Goal: Task Accomplishment & Management: Complete application form

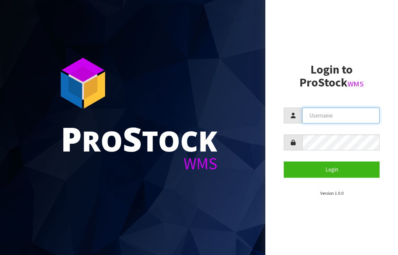
type input "JGBIMPORTS"
click at [336, 165] on button "Login" at bounding box center [332, 169] width 96 height 16
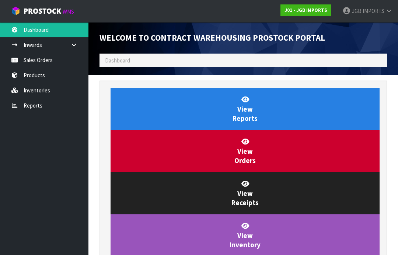
scroll to position [411, 299]
click at [44, 58] on link "Sales Orders" at bounding box center [44, 59] width 89 height 15
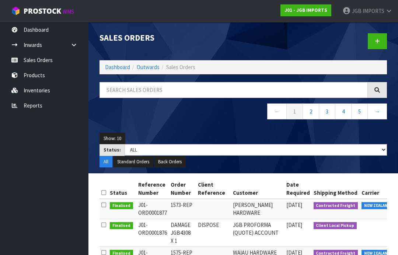
click at [379, 40] on icon at bounding box center [377, 41] width 5 height 6
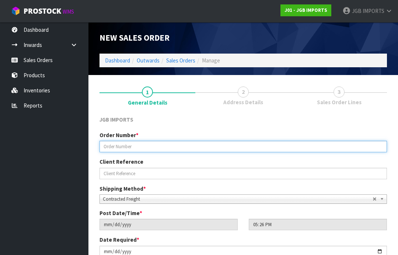
click at [120, 146] on input "text" at bounding box center [244, 146] width 288 height 11
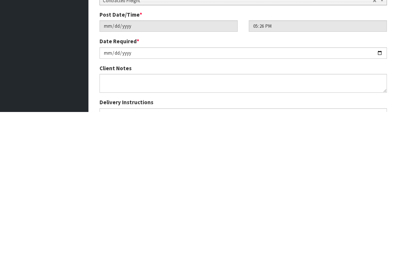
scroll to position [58, 0]
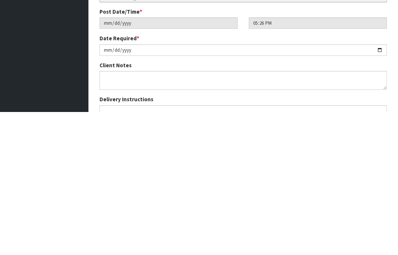
type input "1582"
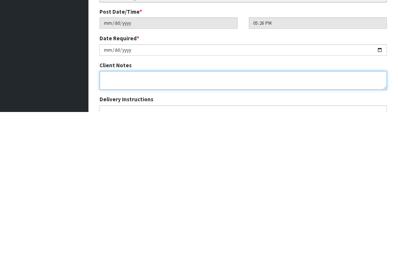
click at [111, 214] on textarea at bounding box center [244, 223] width 288 height 19
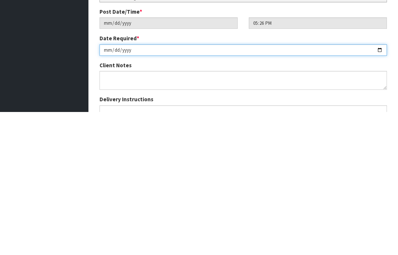
click at [109, 187] on input "[DATE]" at bounding box center [244, 192] width 288 height 11
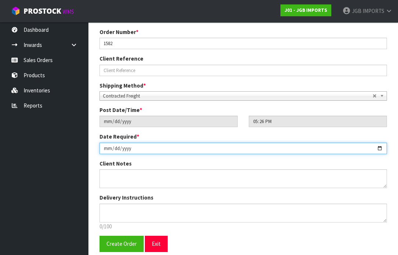
type input "[DATE]"
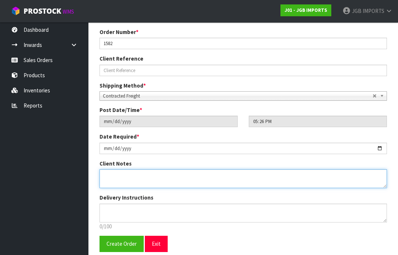
click at [114, 172] on textarea at bounding box center [244, 178] width 288 height 19
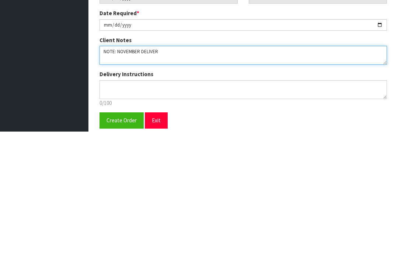
type textarea "NOTE: NOVEMBER DELIVERY"
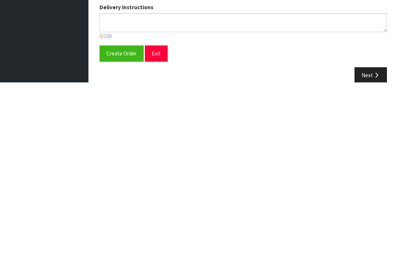
scroll to position [122, 0]
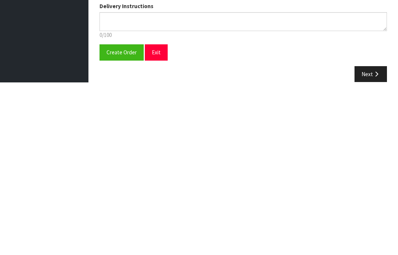
click at [124, 221] on span "Create Order" at bounding box center [122, 224] width 30 height 7
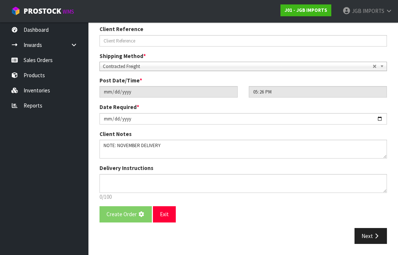
scroll to position [0, 0]
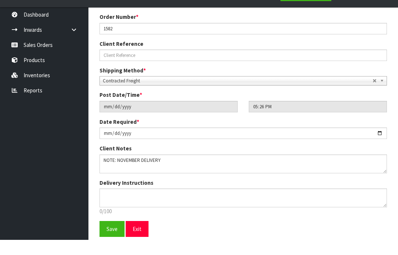
scroll to position [129, 0]
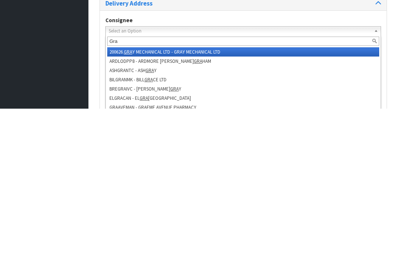
type input "Grae"
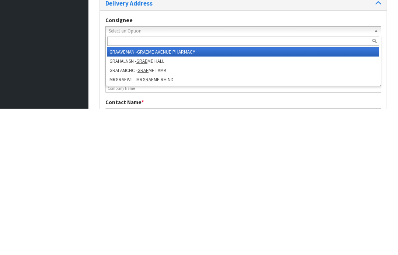
type input "GRAEME AVENUE PHARMACY"
type input "[STREET_ADDRESS]"
type input "CNR GRAEME AVE & [PERSON_NAME],"
type input "2024"
type input "[GEOGRAPHIC_DATA]"
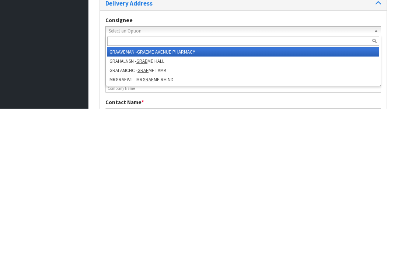
type input "MANGERE EAST"
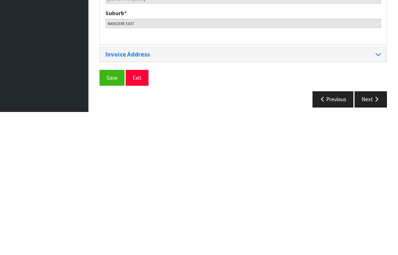
scroll to position [356, 0]
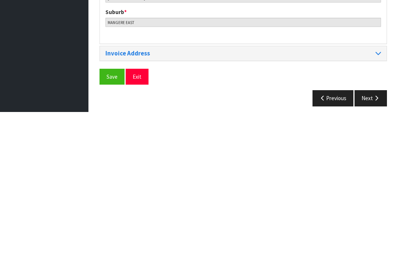
click at [114, 216] on span "Save" at bounding box center [112, 219] width 11 height 7
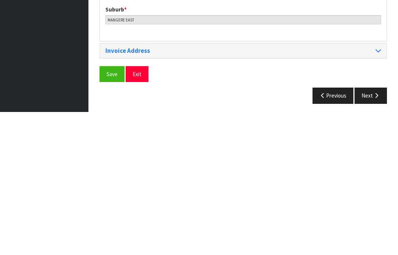
click at [371, 230] on button "Next" at bounding box center [371, 238] width 32 height 16
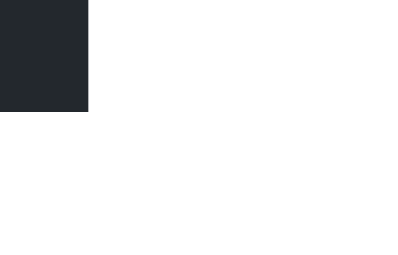
scroll to position [0, 0]
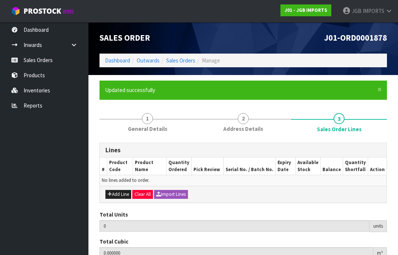
click at [118, 190] on button "Add Line" at bounding box center [119, 194] width 26 height 9
type input "0"
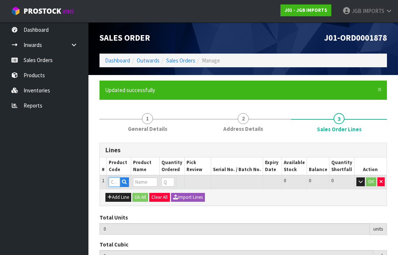
click at [114, 180] on input "text" at bounding box center [114, 181] width 11 height 9
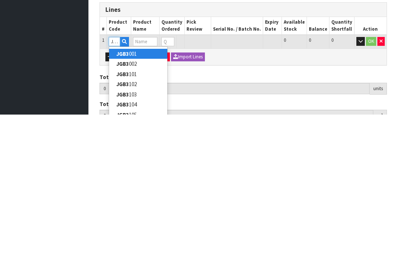
type input "JGB3803"
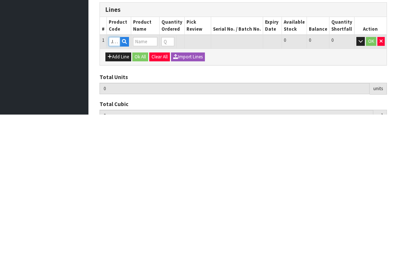
type input "0.000000"
type input "0.000"
type input "METAL WALL ART ROUND GREY LEAVES"
type input "0"
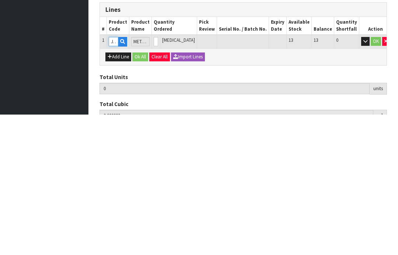
type input "JGB3803"
click at [158, 177] on input "0" at bounding box center [156, 181] width 4 height 9
type input "0"
type input "3"
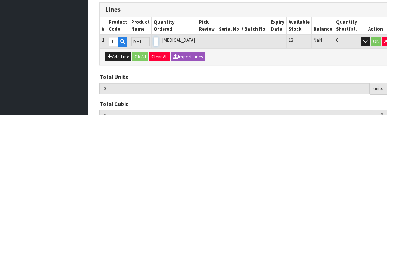
type input "0.021168"
type input "7.2"
type input "3"
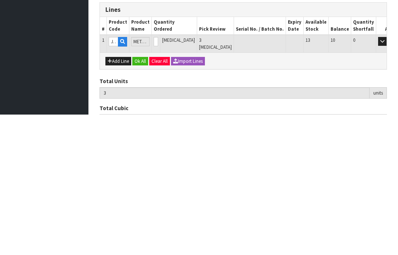
click at [388, 177] on button "OK" at bounding box center [393, 181] width 10 height 9
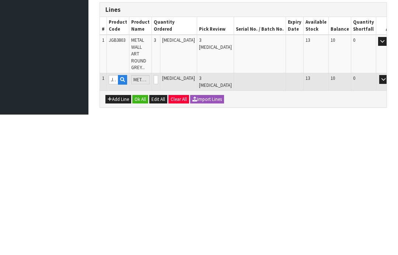
scroll to position [86, 0]
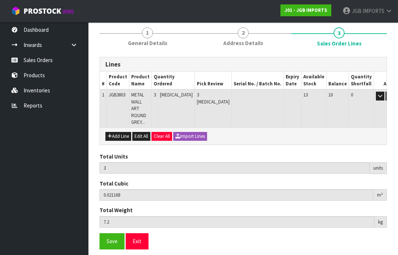
click at [118, 132] on button "Add Line" at bounding box center [119, 136] width 26 height 9
type input "0"
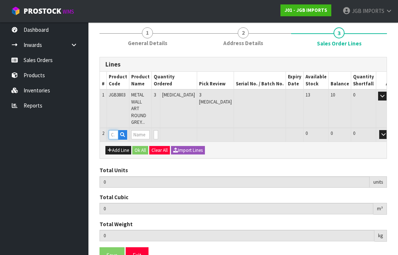
click at [114, 130] on input "text" at bounding box center [114, 134] width 10 height 9
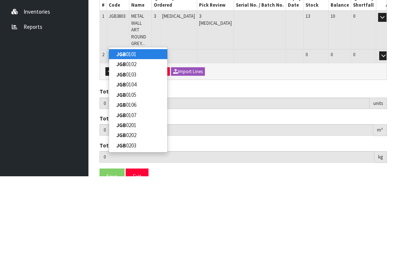
type input "JGB5006"
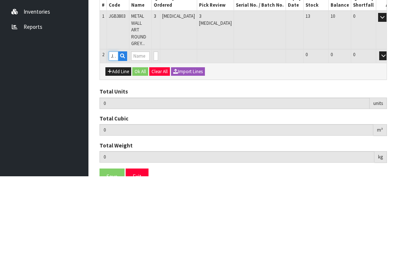
type input "3"
type input "0.021168"
type input "7.2"
type input "Two Birds on Branch"
type input "0"
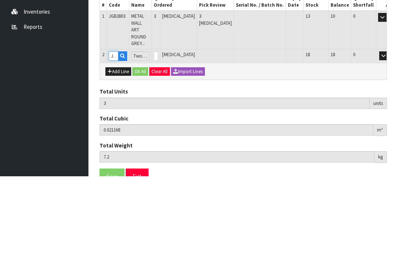
type input "JGB5006"
click at [158, 130] on input "0" at bounding box center [156, 134] width 4 height 9
type input "0"
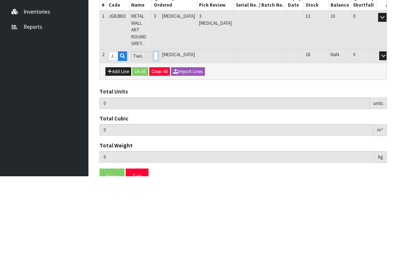
type input "5"
type input "0.02735"
type input "8"
type input "2"
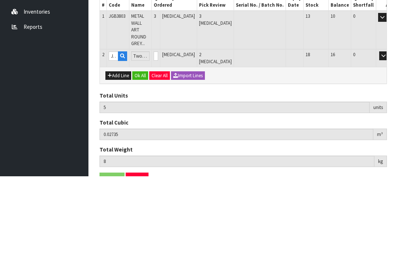
click at [389, 130] on button "OK" at bounding box center [394, 134] width 10 height 9
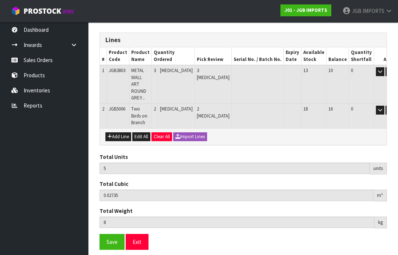
click at [110, 238] on span "Save" at bounding box center [112, 241] width 11 height 7
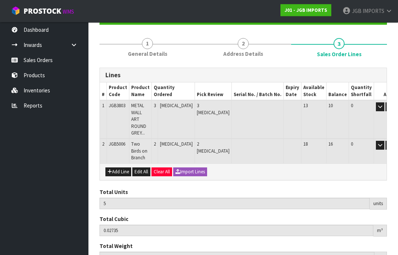
scroll to position [84, 0]
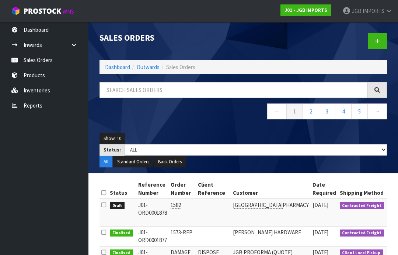
click at [375, 39] on link at bounding box center [377, 41] width 19 height 16
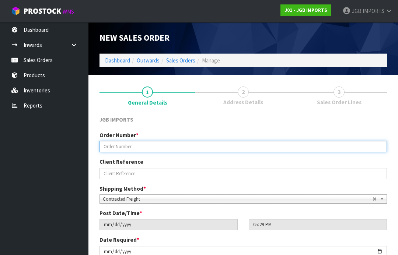
click at [116, 145] on input "text" at bounding box center [244, 146] width 288 height 11
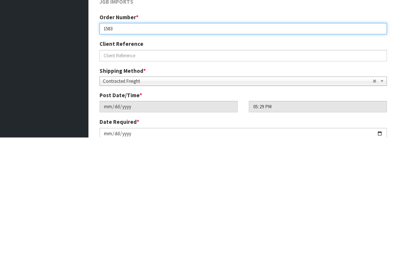
type input "1583"
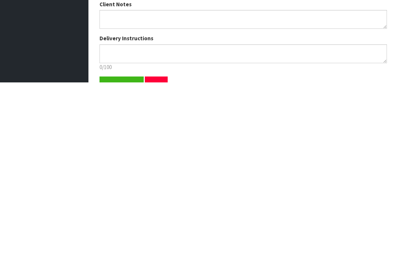
scroll to position [98, 0]
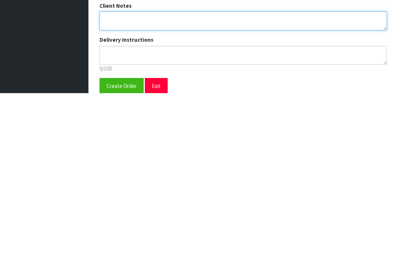
click at [110, 173] on textarea at bounding box center [244, 182] width 288 height 19
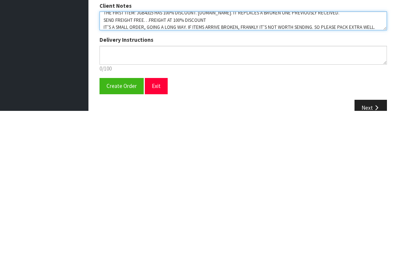
scroll to position [117, 0]
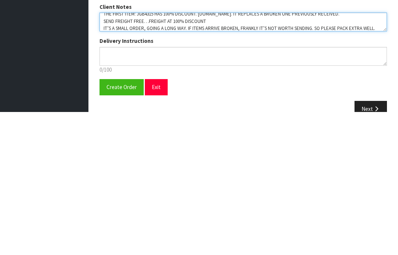
type textarea "THE FIRST ITEM: JGB4315 HAS 100% DISCOUNT. [DOMAIN_NAME]. IT REPLACES A BROKEN …"
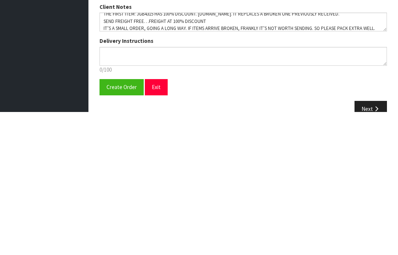
click at [122, 222] on button "Create Order" at bounding box center [122, 230] width 44 height 16
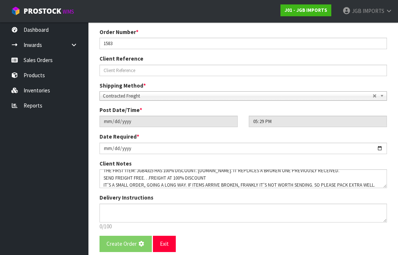
scroll to position [0, 0]
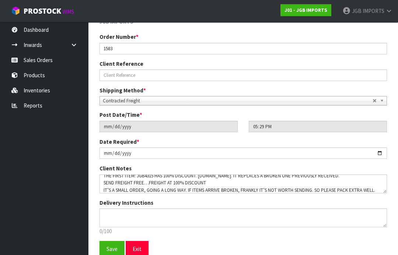
scroll to position [129, 0]
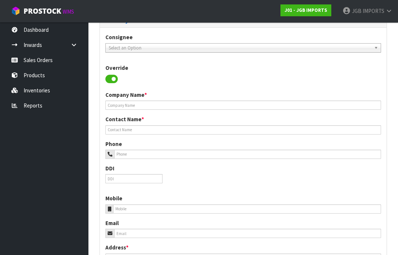
scroll to position [0, 0]
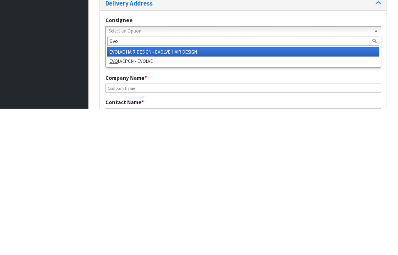
type input "Evol"
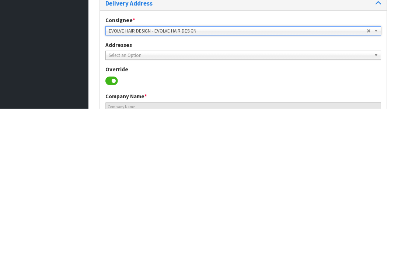
type input "EVOLVE HAIR DESIGN"
type input "[PERSON_NAME]"
type input "03 236 7988"
type input "[EMAIL_ADDRESS][DOMAIN_NAME]"
type input "[STREET_ADDRESS],"
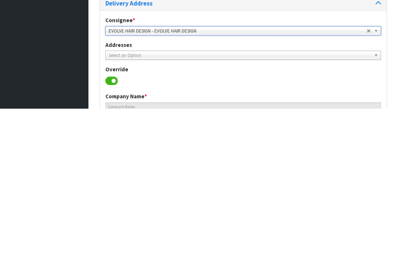
type input "9720"
type input "[PERSON_NAME]"
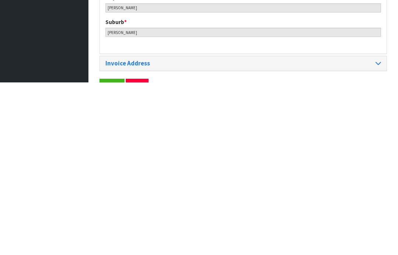
scroll to position [335, 0]
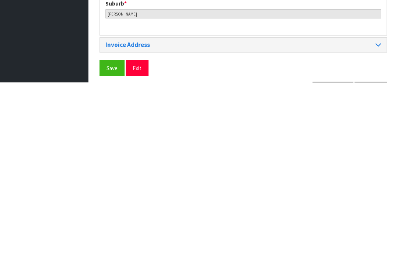
click at [115, 237] on span "Save" at bounding box center [112, 240] width 11 height 7
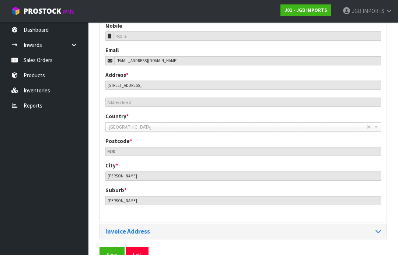
scroll to position [329, 0]
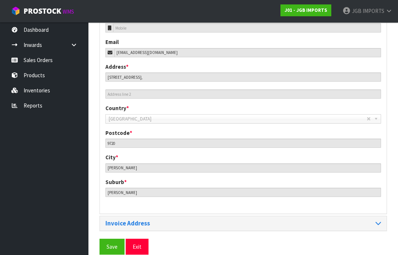
click at [108, 243] on span "Save" at bounding box center [112, 246] width 11 height 7
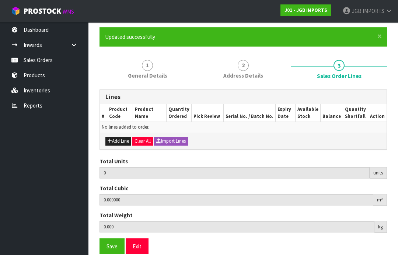
click at [121, 138] on button "Add Line" at bounding box center [119, 140] width 26 height 9
type input "0"
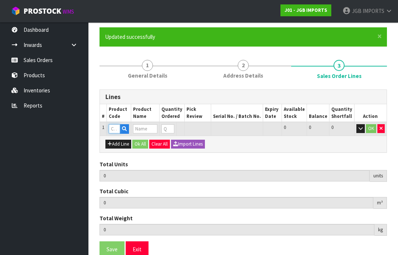
click at [116, 127] on input "text" at bounding box center [114, 128] width 11 height 9
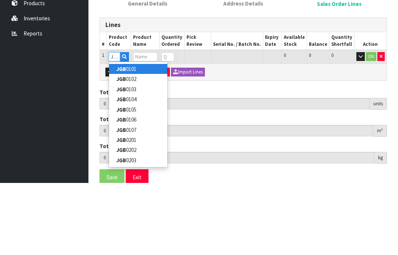
type input "JGB4315"
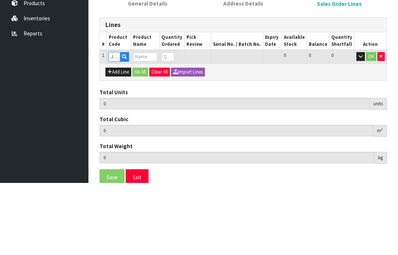
type input "0.000000"
type input "0.000"
type input "SMALL ROUND TEA CUP PINK ROSES [GEOGRAPHIC_DATA]"
type input "0"
type input "JGB4315"
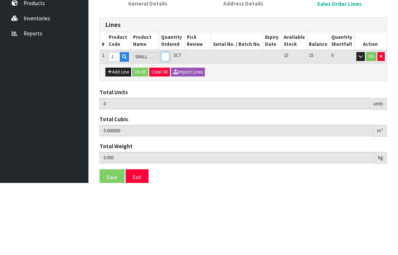
click at [170, 124] on input "0" at bounding box center [165, 128] width 8 height 9
type input "0"
type input "1"
type input "0.003978"
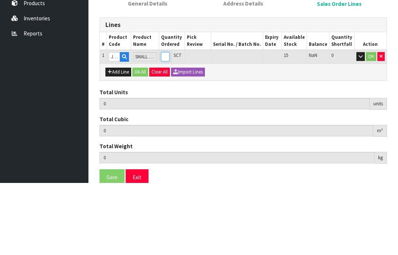
type input "0.8"
type input "1"
click at [371, 124] on button "OK" at bounding box center [371, 128] width 10 height 9
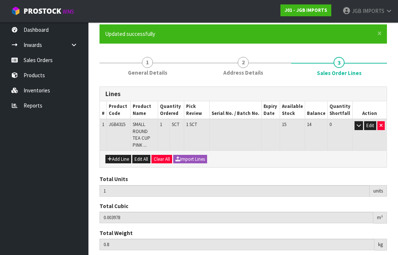
click at [117, 155] on button "Add Line" at bounding box center [119, 159] width 26 height 9
type input "0"
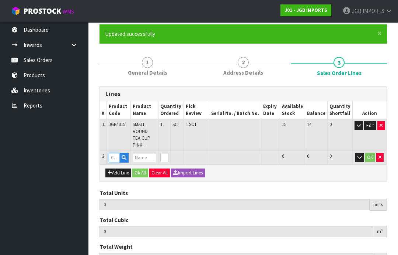
click at [117, 153] on input "text" at bounding box center [114, 157] width 11 height 9
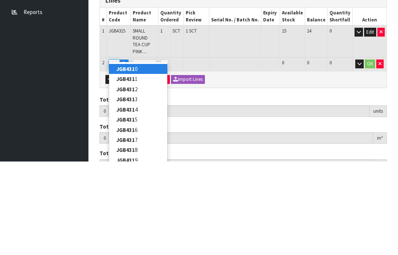
type input "JGB4319"
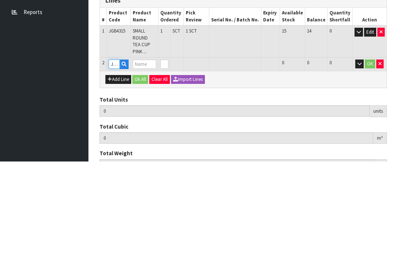
type input "1"
type input "0.003978"
type input "0.8"
type input "SQUARE CUP PLANTER DOZEN ROSES"
type input "0"
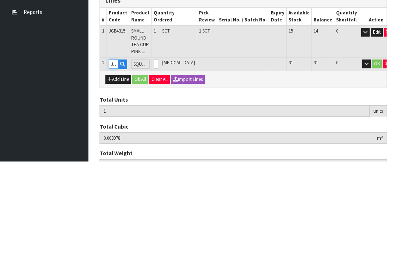
type input "JGB4319"
click at [158, 153] on input "0" at bounding box center [156, 157] width 4 height 9
type input "0"
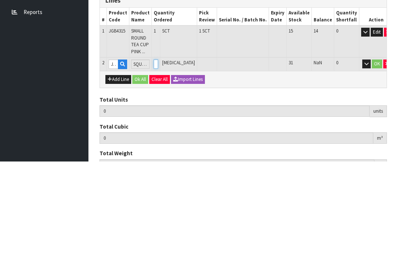
type input "2"
type input "0.007968"
type input "1.6"
type input "1"
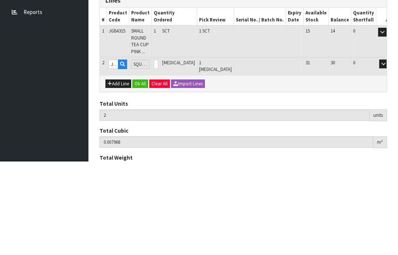
click at [389, 153] on button "OK" at bounding box center [394, 157] width 10 height 9
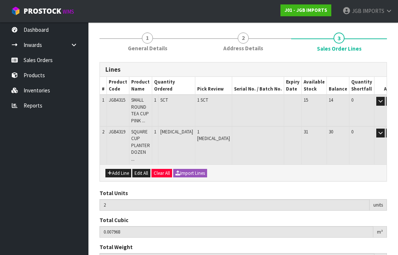
click at [117, 169] on button "Add Line" at bounding box center [119, 173] width 26 height 9
type input "0"
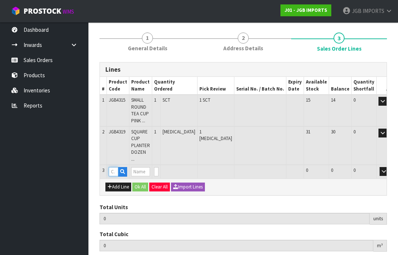
click at [114, 167] on input "text" at bounding box center [114, 171] width 10 height 9
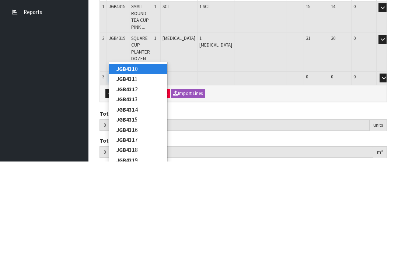
type input "JGB4316"
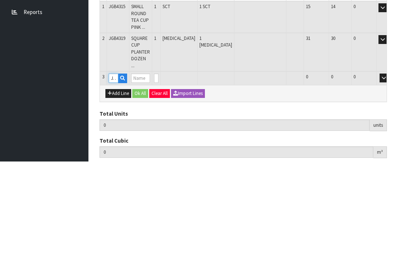
type input "2"
type input "0.007968"
type input "1.6"
type input "SQUARE CUP PLANTER 3 ROSES: LEMON PINK RED"
type input "0"
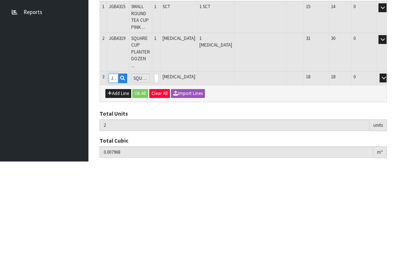
type input "JGB4316"
click at [159, 167] on input "0" at bounding box center [156, 171] width 4 height 9
type input "0"
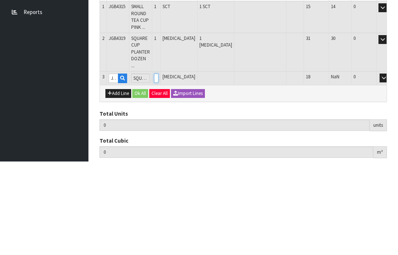
type input "3"
type input "0.011958"
type input "2.3"
type input "1"
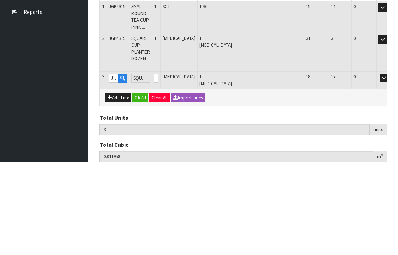
click at [390, 167] on button "OK" at bounding box center [395, 171] width 10 height 9
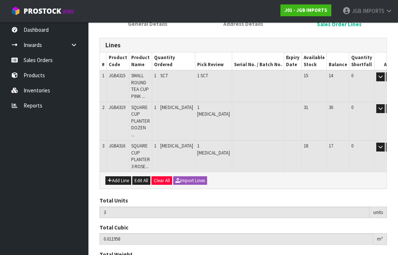
click at [120, 176] on button "Add Line" at bounding box center [119, 180] width 26 height 9
type input "0"
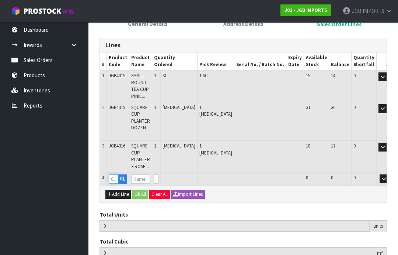
click at [116, 174] on input "text" at bounding box center [114, 178] width 10 height 9
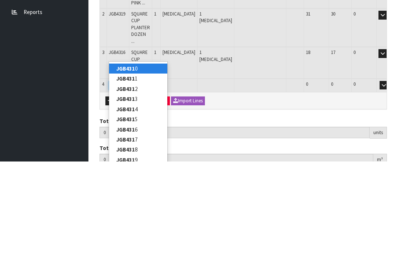
type input "JGB4317"
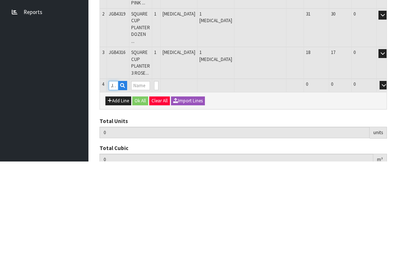
type input "3"
type input "0.011958"
type input "2.3"
type input "SQUARE CUP PLANTER CROCUS W GARDEN TOOLS"
type input "0"
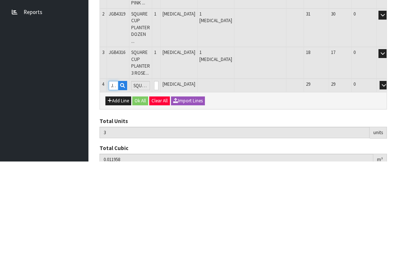
type input "JGB4317"
click at [159, 174] on input "0" at bounding box center [156, 178] width 4 height 9
type input "0"
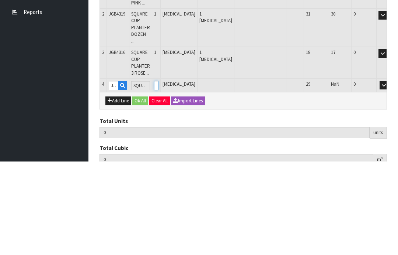
type input "4"
type input "0.015948"
type input "3.3"
type input "1"
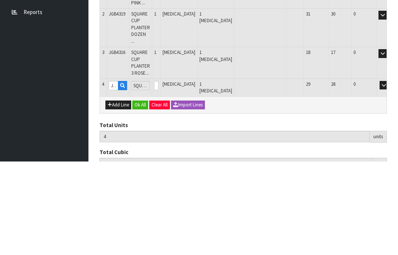
click at [390, 174] on button "OK" at bounding box center [395, 178] width 10 height 9
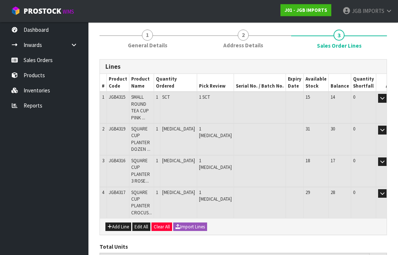
scroll to position [84, 0]
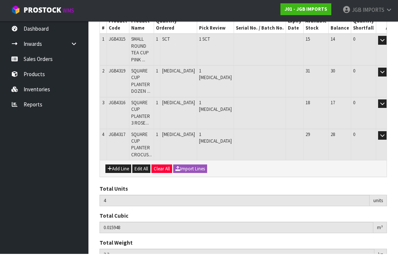
scroll to position [140, 0]
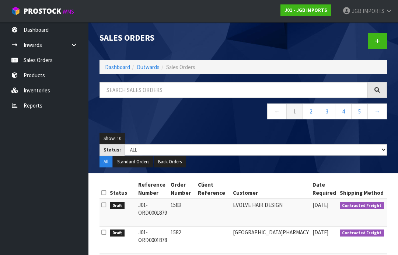
click at [382, 9] on span "IMPORTS" at bounding box center [374, 10] width 22 height 7
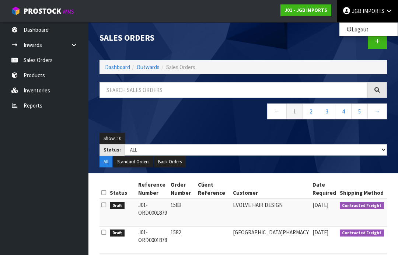
click at [360, 33] on link "Logout" at bounding box center [369, 29] width 58 height 10
